Goal: Complete application form

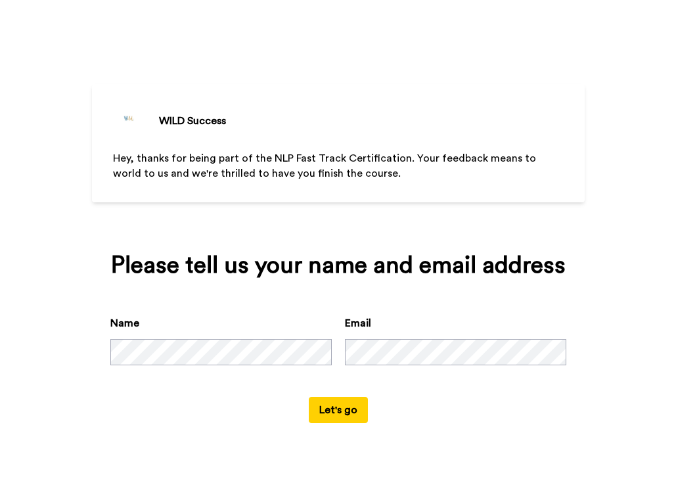
click at [346, 404] on button "Let's go" at bounding box center [338, 410] width 59 height 26
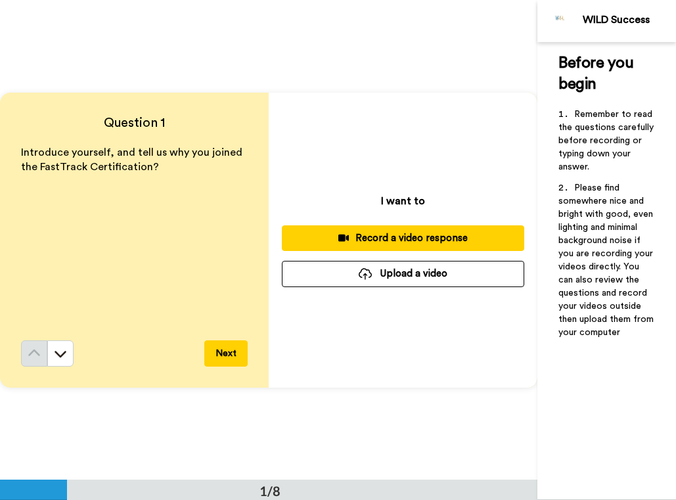
click at [233, 347] on button "Next" at bounding box center [225, 353] width 43 height 26
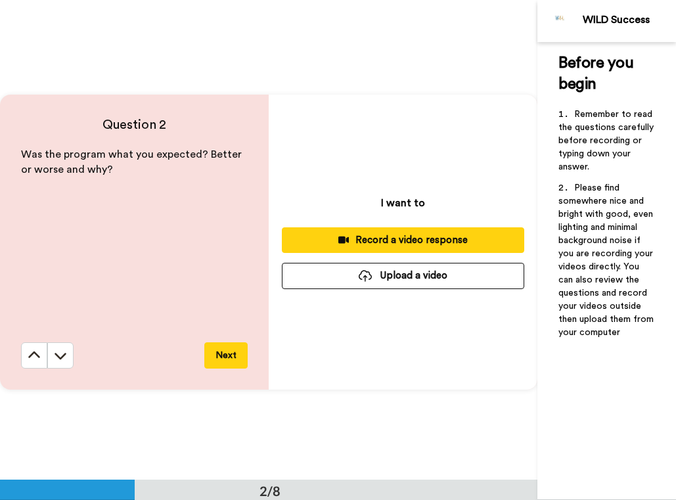
scroll to position [480, 0]
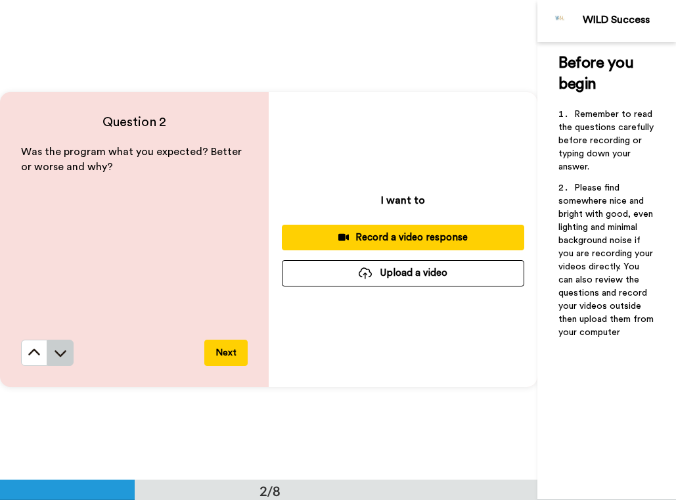
click at [58, 354] on icon at bounding box center [60, 354] width 12 height 7
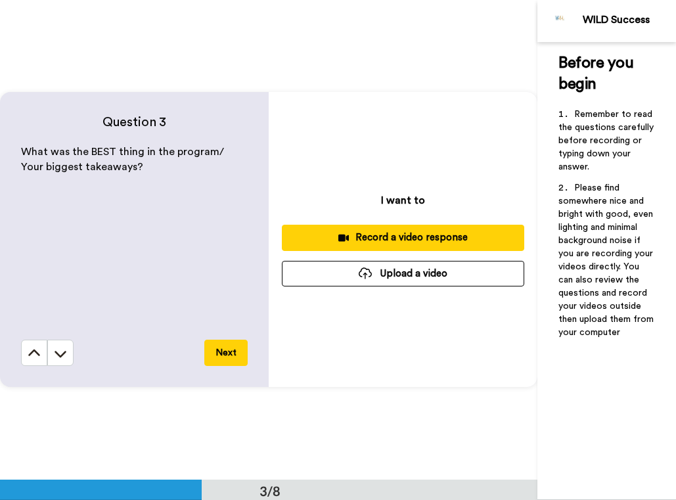
scroll to position [959, 0]
click at [40, 356] on icon at bounding box center [34, 353] width 13 height 13
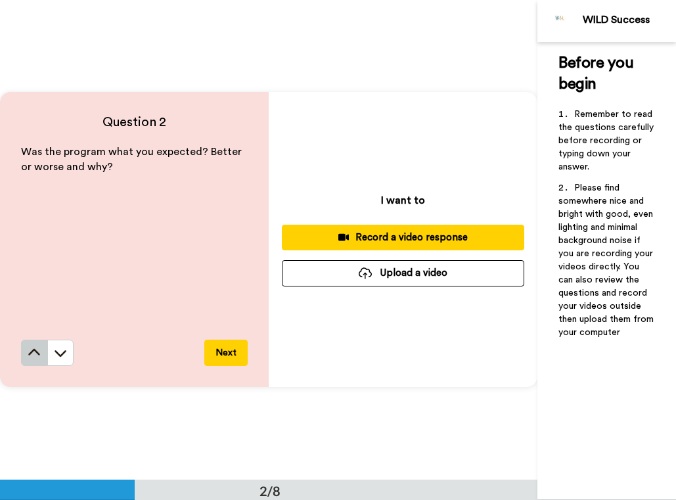
click at [40, 356] on icon at bounding box center [34, 352] width 13 height 13
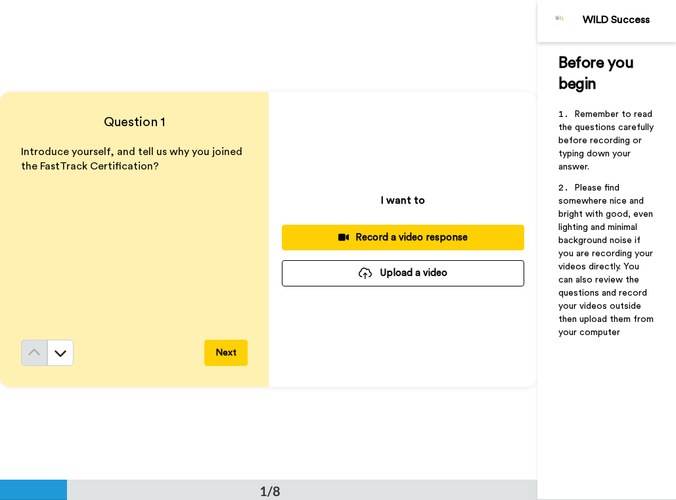
scroll to position [0, 0]
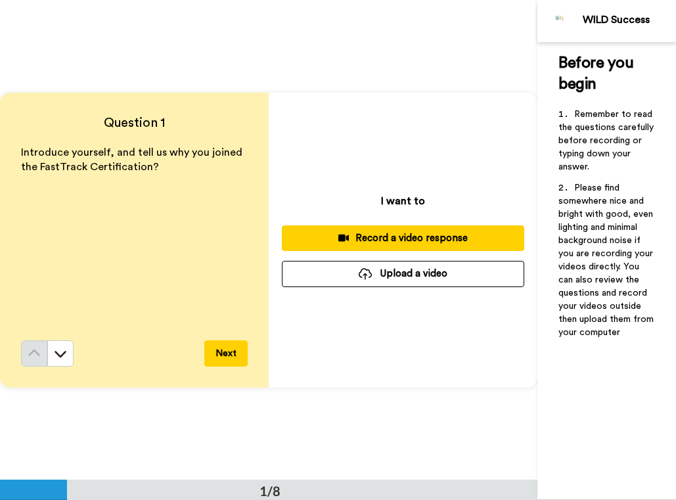
click at [217, 347] on button "Next" at bounding box center [225, 353] width 43 height 26
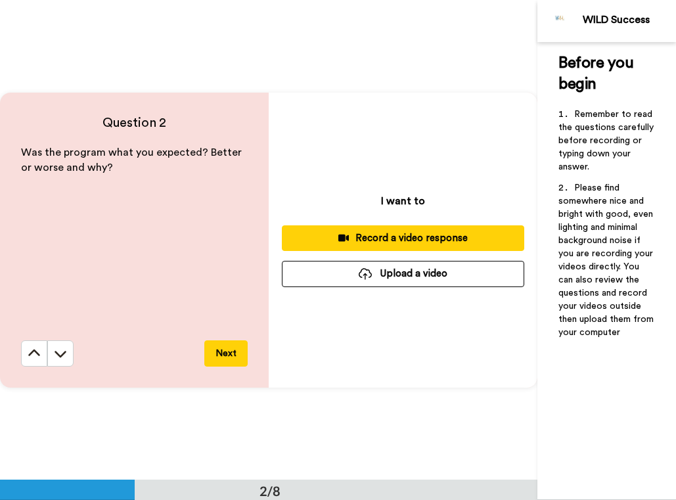
scroll to position [480, 0]
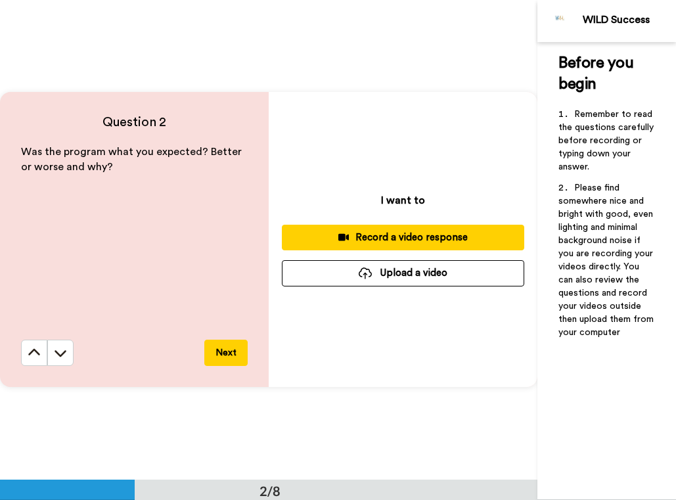
click at [217, 347] on button "Next" at bounding box center [225, 352] width 43 height 26
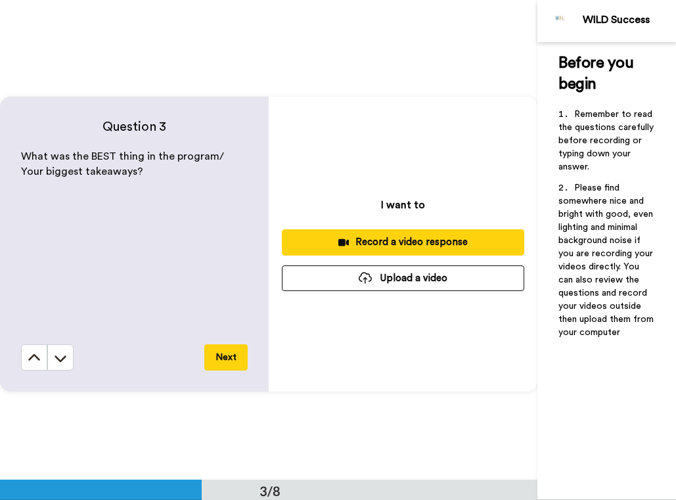
scroll to position [959, 0]
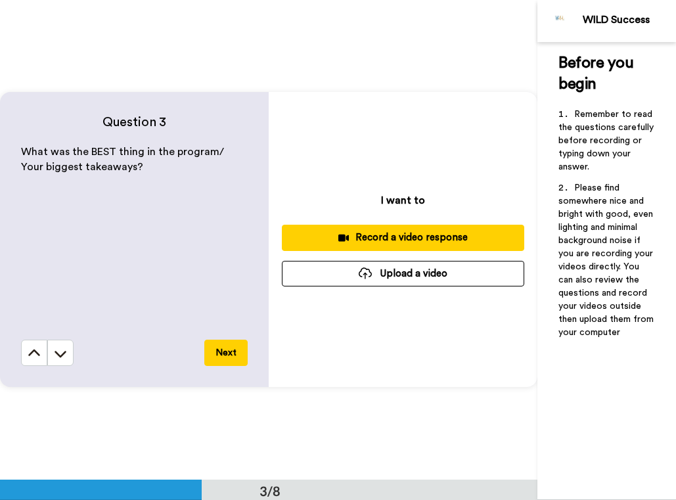
click at [217, 347] on button "Next" at bounding box center [225, 352] width 43 height 26
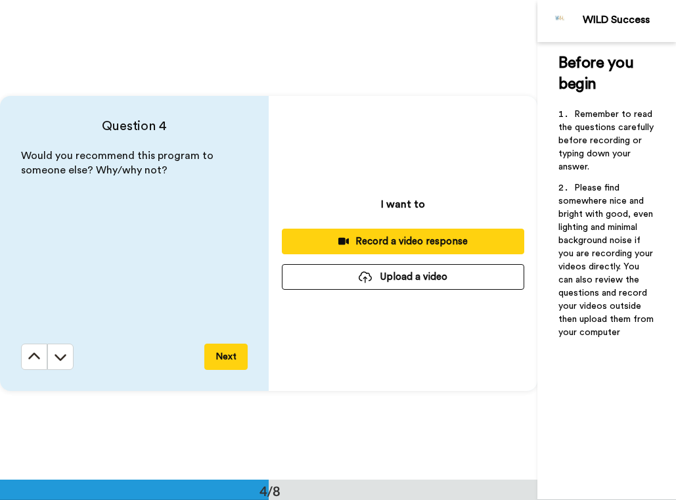
scroll to position [1439, 0]
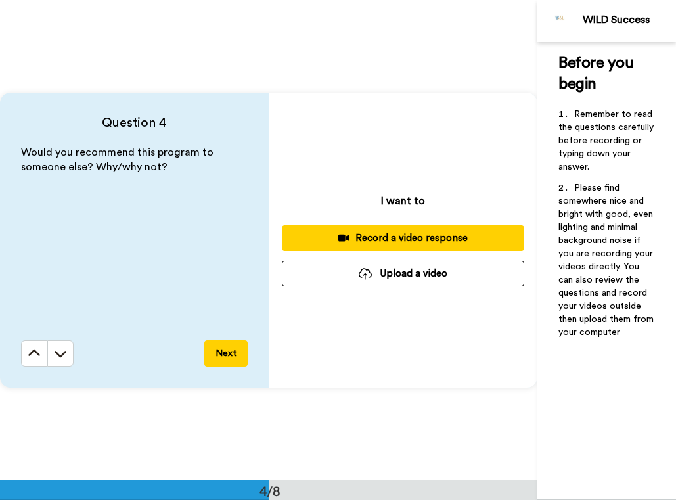
click at [217, 347] on button "Next" at bounding box center [225, 353] width 43 height 26
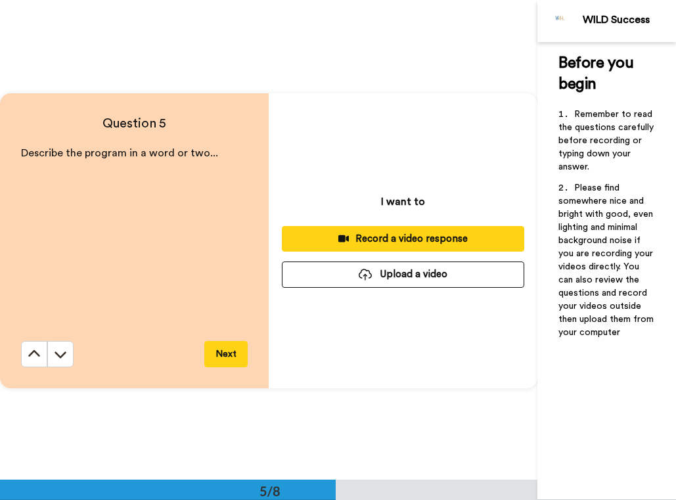
scroll to position [1919, 0]
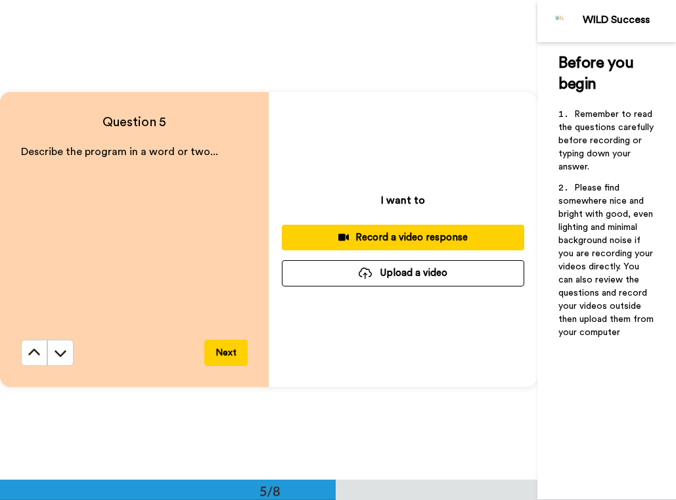
click at [217, 347] on button "Next" at bounding box center [225, 352] width 43 height 26
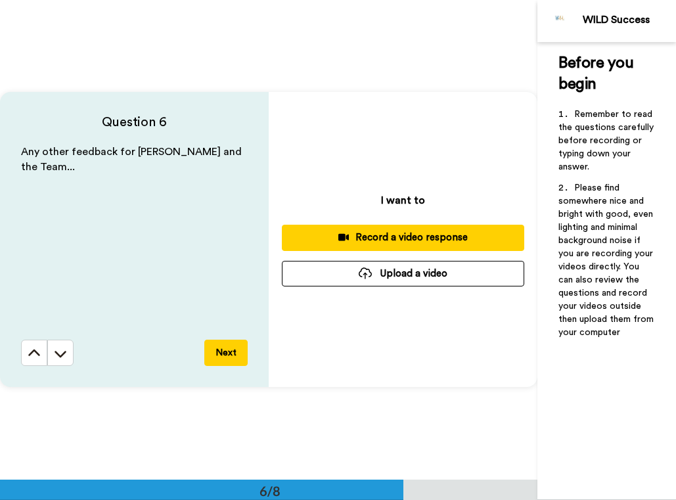
click at [217, 347] on button "Next" at bounding box center [225, 352] width 43 height 26
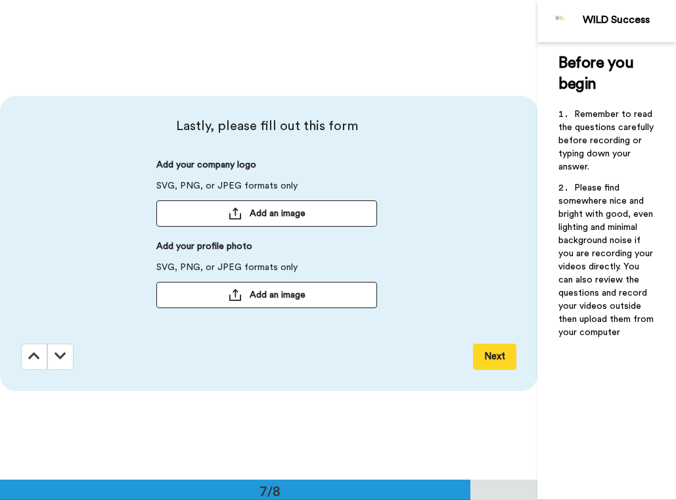
scroll to position [2877, 0]
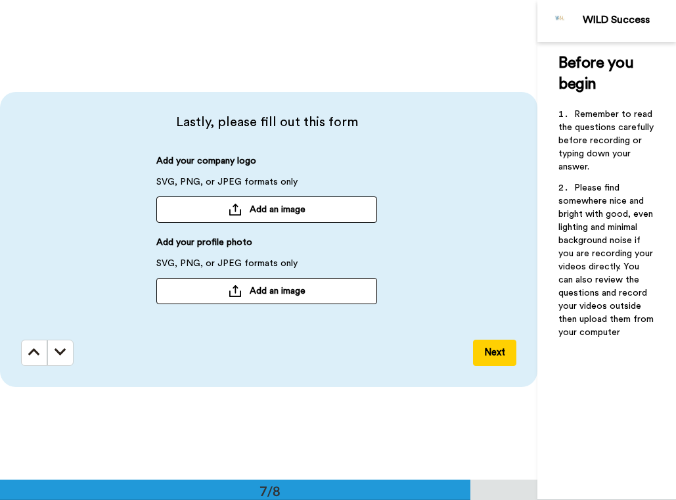
click at [489, 345] on button "Next" at bounding box center [494, 352] width 43 height 26
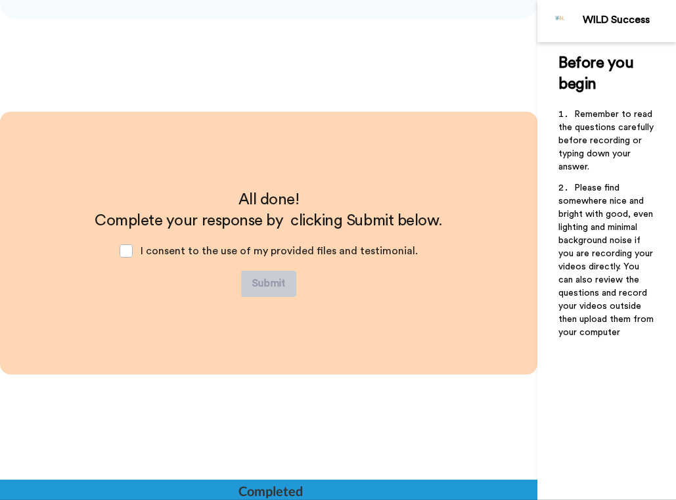
scroll to position [3248, 0]
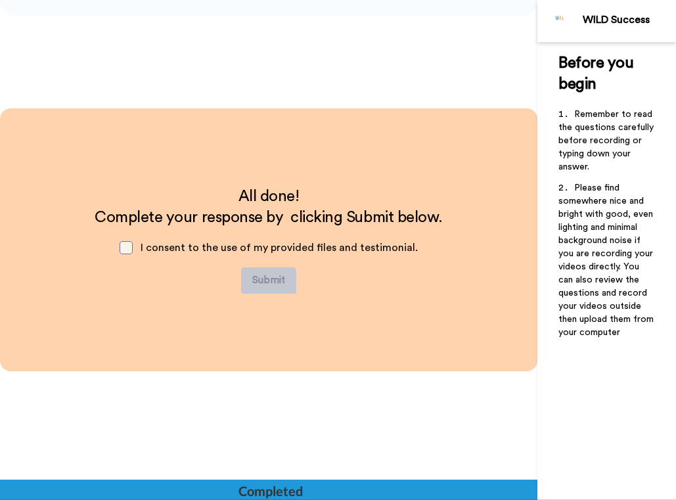
click at [133, 248] on span at bounding box center [126, 247] width 13 height 13
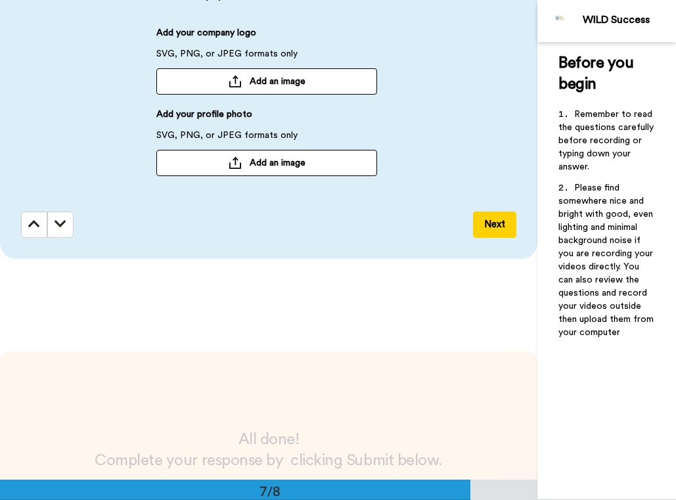
scroll to position [3009, 0]
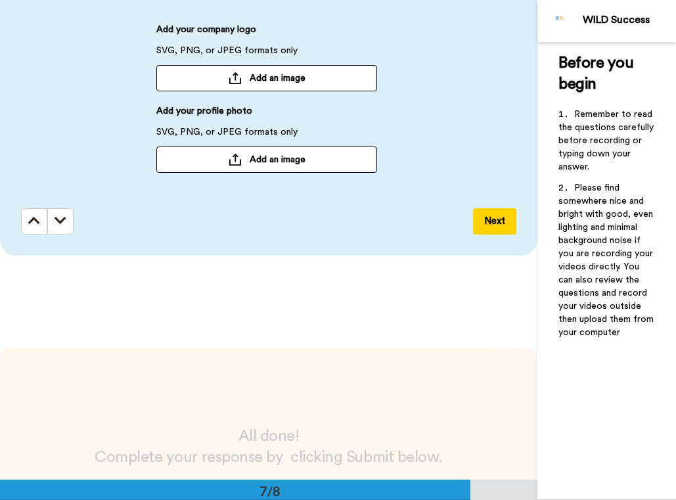
click at [587, 398] on div "Before you begin ﻿ Remember to read the questions carefully before recording or…" at bounding box center [606, 271] width 139 height 458
click at [498, 227] on button "Next" at bounding box center [494, 221] width 43 height 26
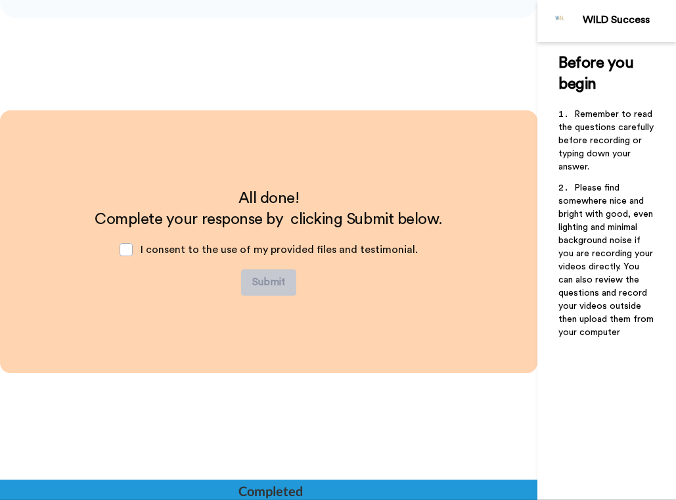
scroll to position [3248, 0]
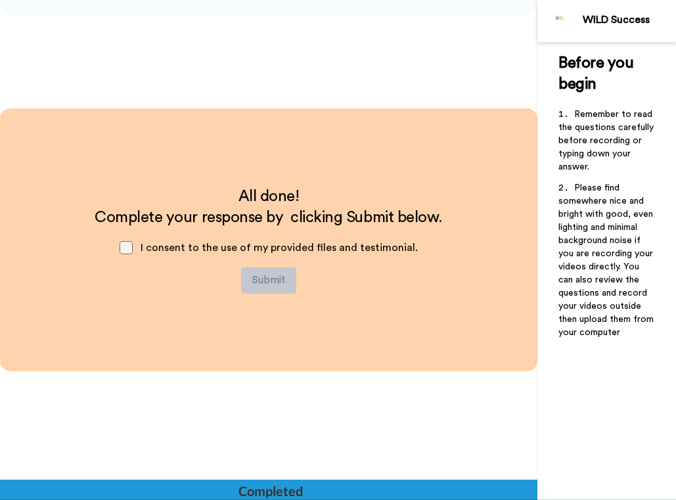
click at [129, 245] on span at bounding box center [126, 247] width 13 height 13
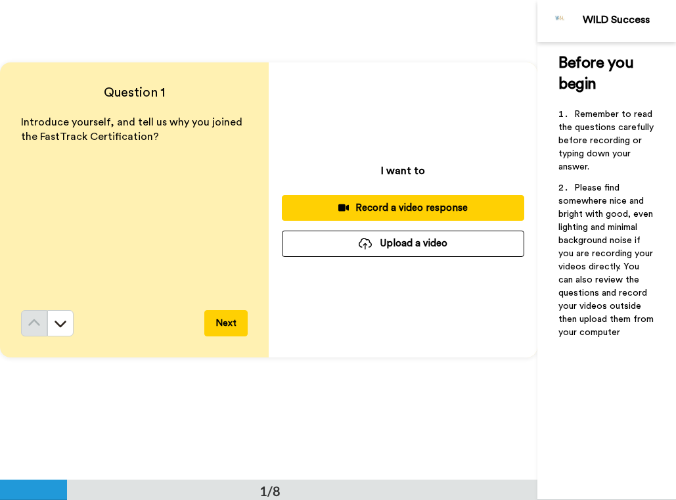
scroll to position [0, 0]
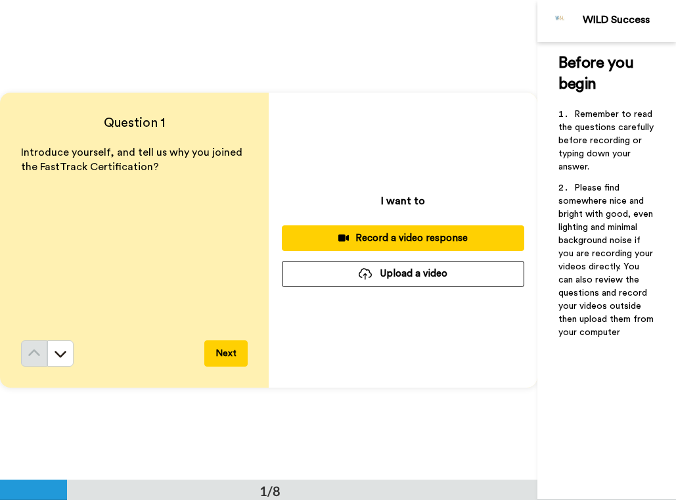
click at [368, 241] on div "Record a video response" at bounding box center [402, 238] width 221 height 14
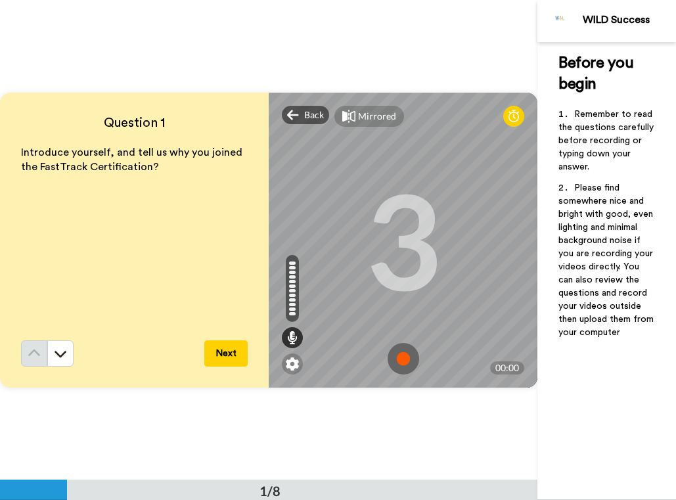
click at [401, 359] on img at bounding box center [403, 359] width 32 height 32
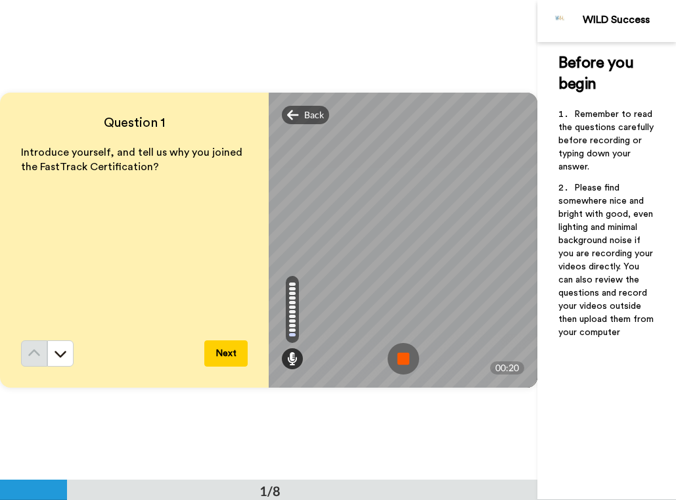
click at [225, 356] on button "Next" at bounding box center [225, 353] width 43 height 26
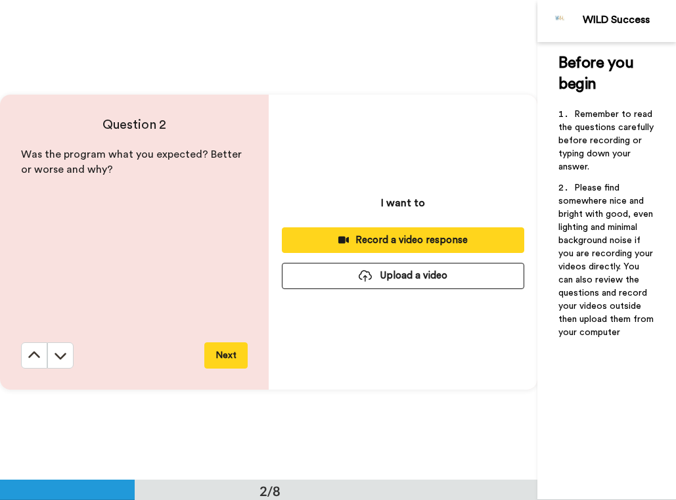
scroll to position [480, 0]
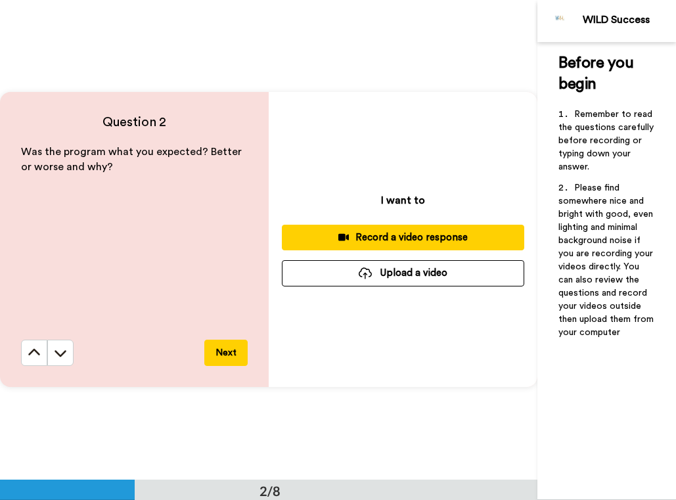
click at [372, 237] on div "Record a video response" at bounding box center [402, 237] width 221 height 14
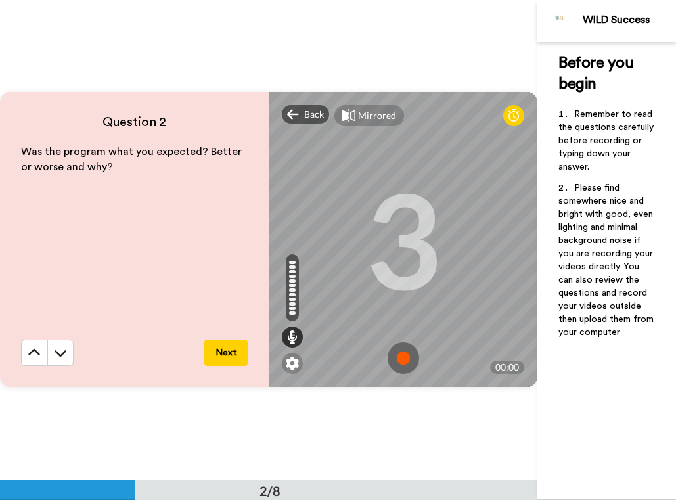
click at [225, 350] on button "Next" at bounding box center [225, 352] width 43 height 26
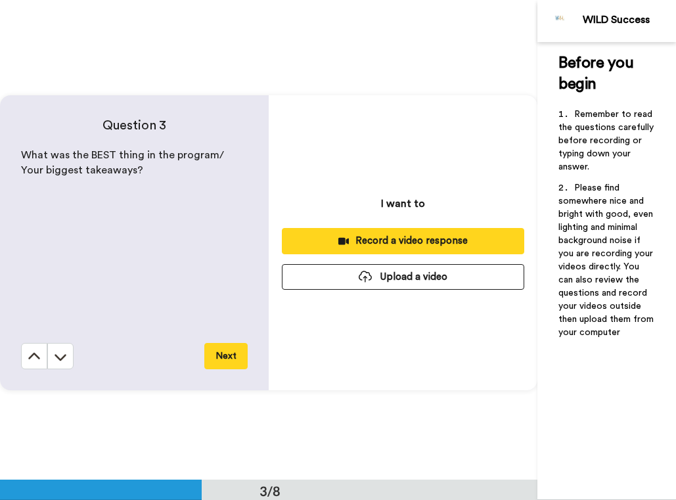
scroll to position [959, 0]
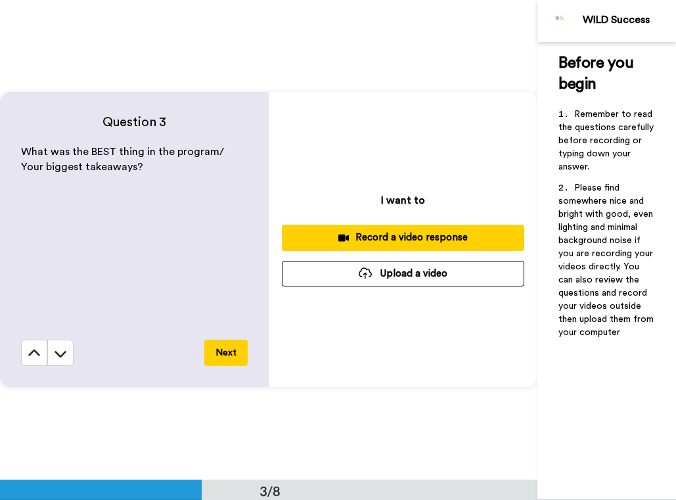
click at [358, 236] on div "Record a video response" at bounding box center [402, 237] width 221 height 14
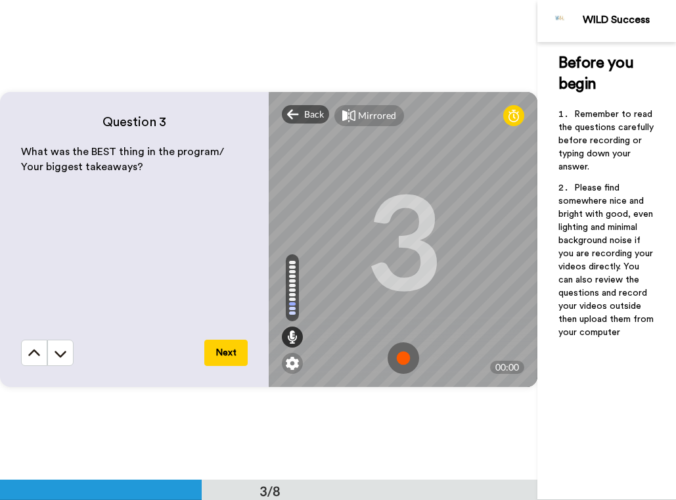
click at [219, 350] on button "Next" at bounding box center [225, 352] width 43 height 26
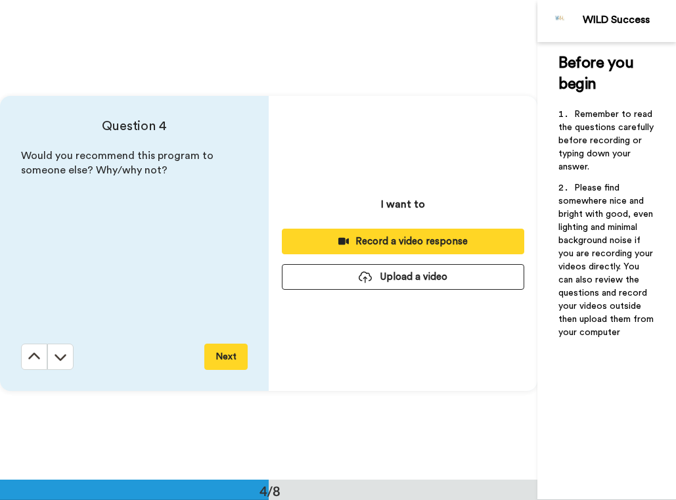
scroll to position [1439, 0]
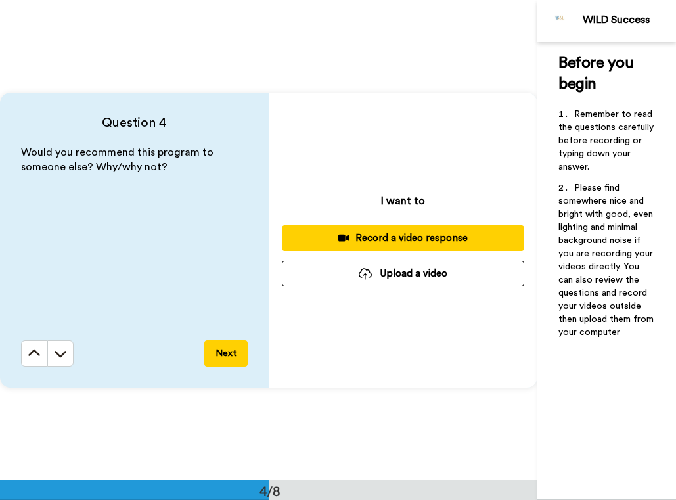
click at [235, 343] on button "Next" at bounding box center [225, 353] width 43 height 26
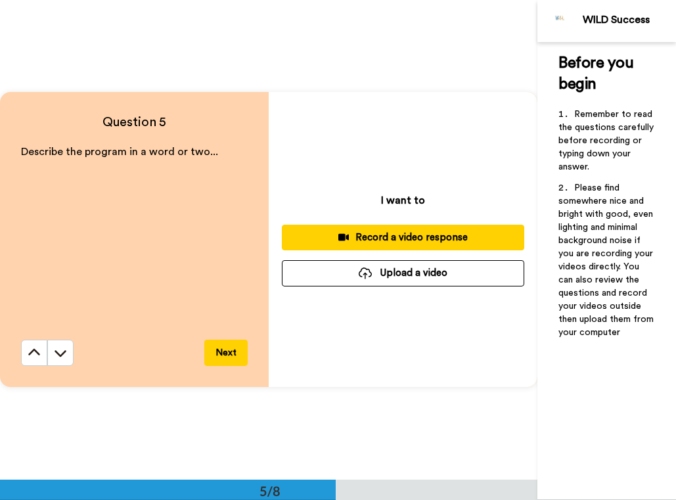
click at [235, 343] on button "Next" at bounding box center [225, 352] width 43 height 26
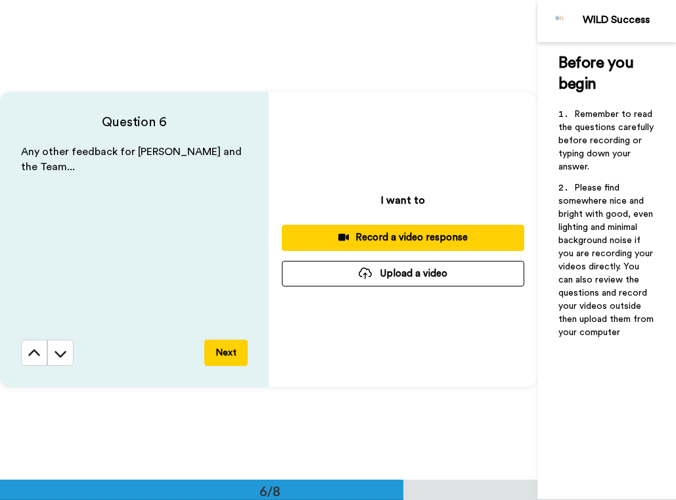
click at [235, 343] on button "Next" at bounding box center [225, 352] width 43 height 26
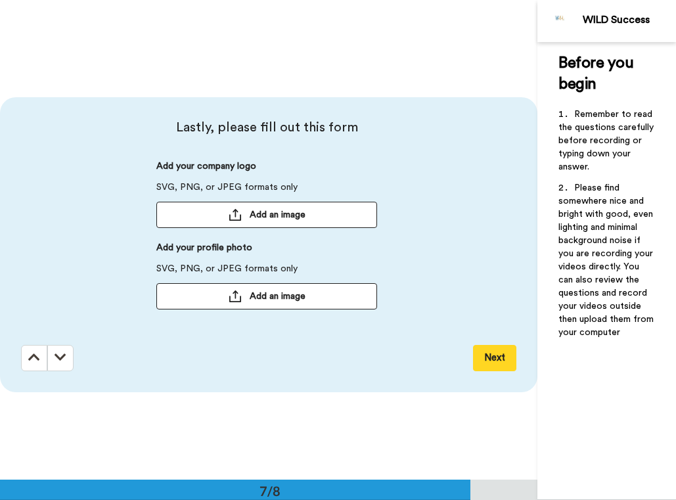
scroll to position [2877, 0]
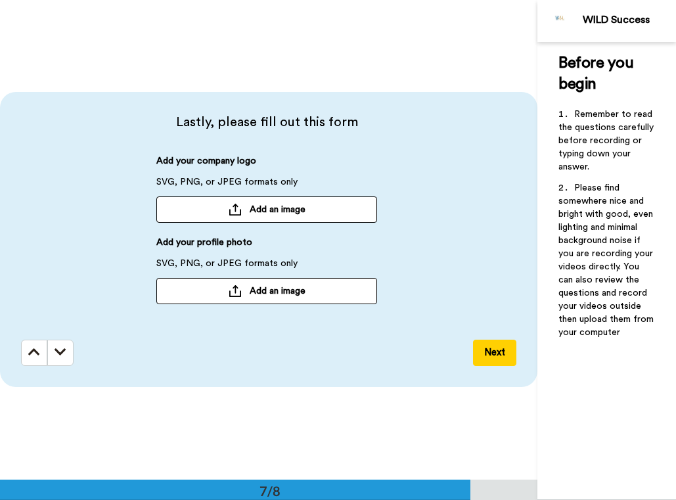
click at [489, 353] on button "Next" at bounding box center [494, 352] width 43 height 26
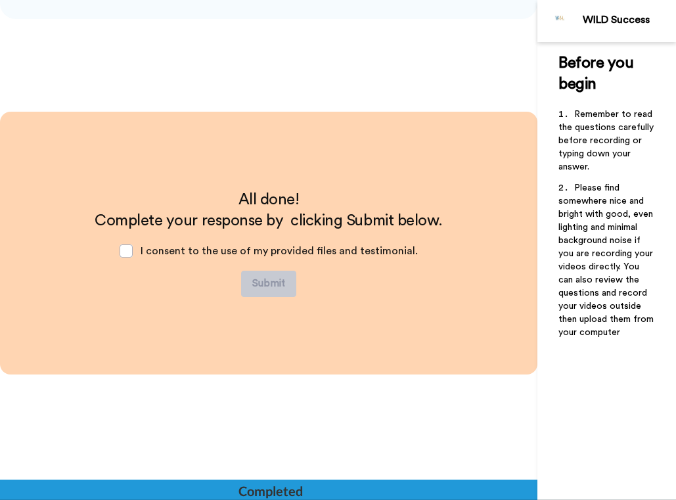
scroll to position [3248, 0]
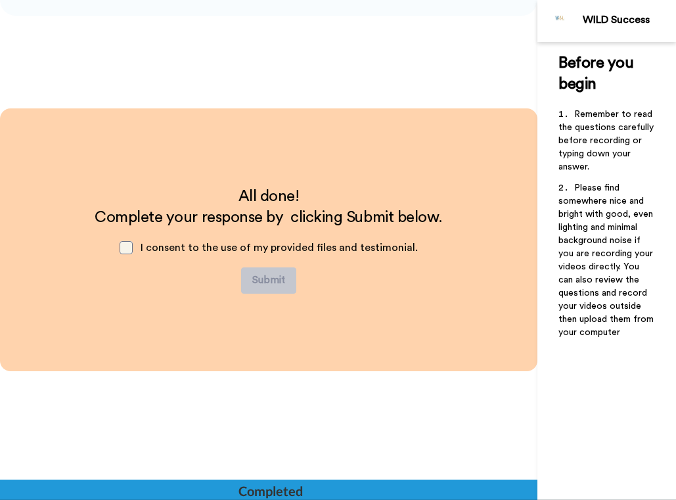
click at [130, 247] on span at bounding box center [126, 247] width 13 height 13
click at [258, 280] on button "Submit" at bounding box center [268, 280] width 55 height 26
